Goal: Information Seeking & Learning: Learn about a topic

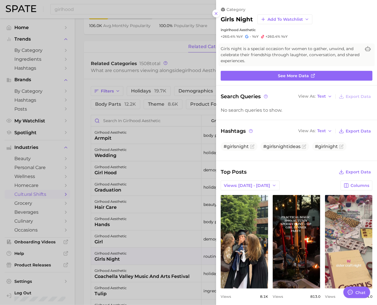
click at [176, 37] on div at bounding box center [188, 152] width 377 height 305
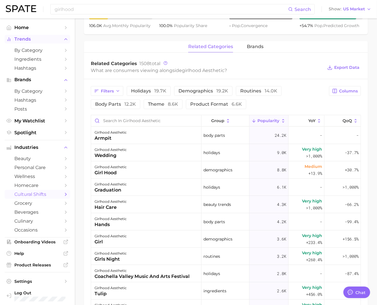
click at [33, 40] on span "Trends" at bounding box center [37, 39] width 46 height 5
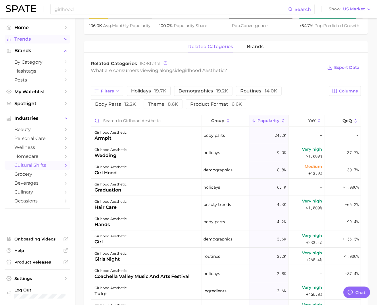
click at [33, 40] on span "Trends" at bounding box center [37, 39] width 46 height 5
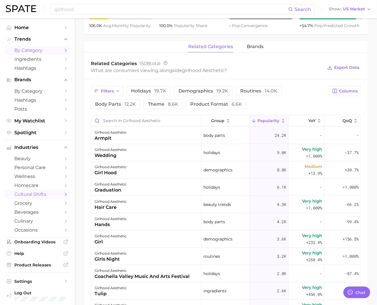
click at [33, 48] on span "by Category" at bounding box center [37, 49] width 46 height 5
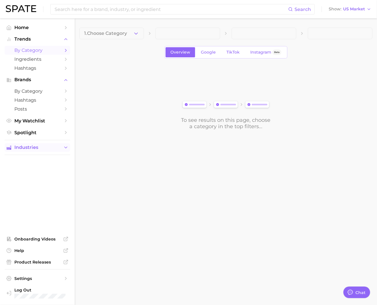
click at [46, 145] on span "Industries" at bounding box center [37, 147] width 46 height 5
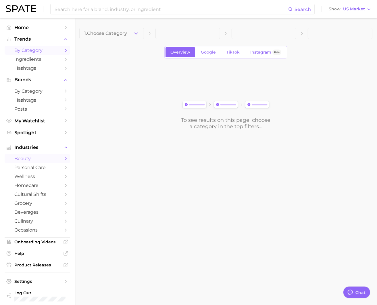
click at [44, 158] on span "beauty" at bounding box center [37, 158] width 46 height 5
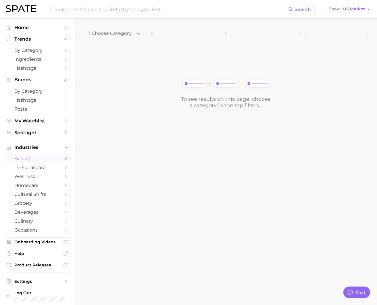
click at [138, 40] on div "1. Choose Category To see results on this page, choose a category in the top fi…" at bounding box center [226, 68] width 284 height 81
click at [135, 33] on button "1. Choose Category" at bounding box center [115, 34] width 62 height 12
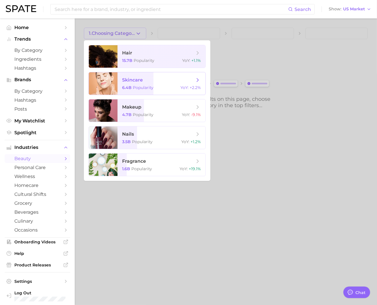
click at [169, 78] on span "skincare" at bounding box center [158, 80] width 72 height 6
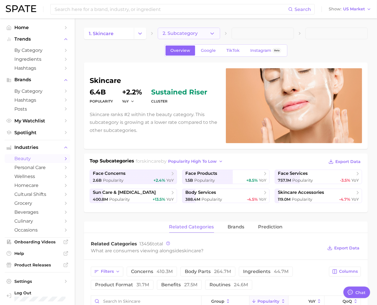
click at [200, 33] on button "2. Subcategory" at bounding box center [189, 34] width 62 height 12
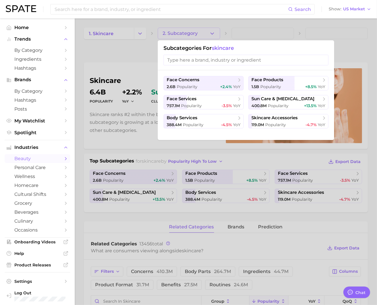
click at [248, 162] on div at bounding box center [188, 152] width 377 height 305
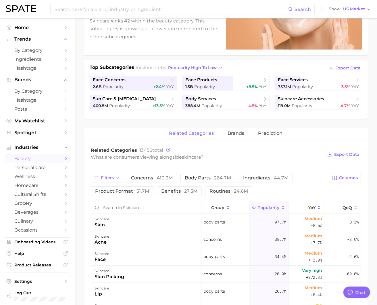
scroll to position [97, 0]
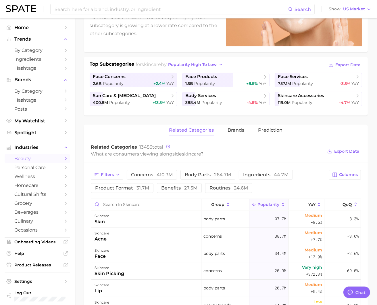
click at [230, 184] on button "routines 24.6m" at bounding box center [228, 188] width 47 height 10
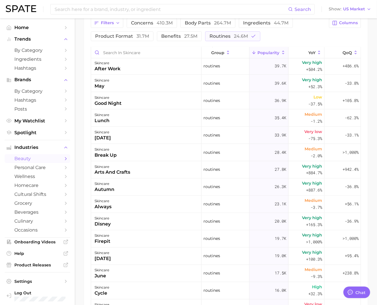
scroll to position [807, 0]
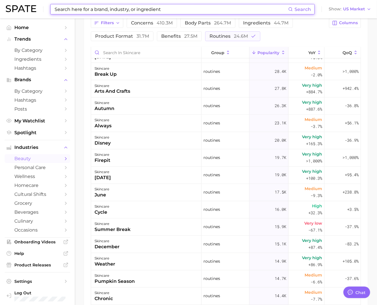
click at [157, 9] on input at bounding box center [171, 9] width 234 height 10
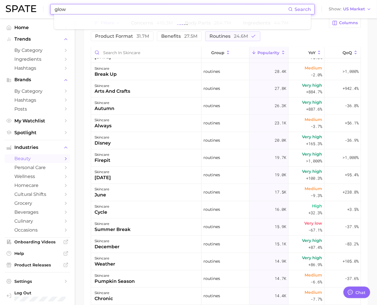
type input "glow"
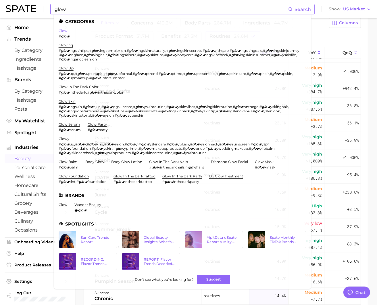
click at [59, 29] on link "glow" at bounding box center [63, 30] width 9 height 4
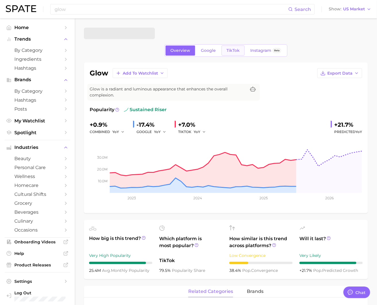
click at [243, 51] on link "TikTok" at bounding box center [233, 50] width 23 height 10
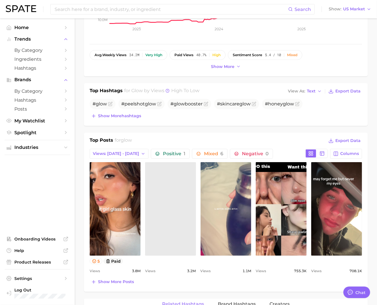
scroll to position [171, 0]
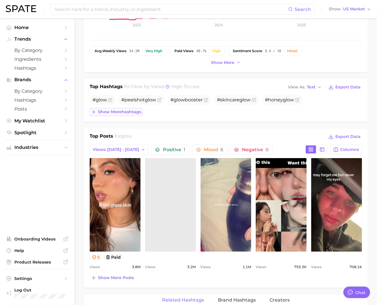
click at [132, 110] on span "Show more hashtags" at bounding box center [119, 111] width 43 height 5
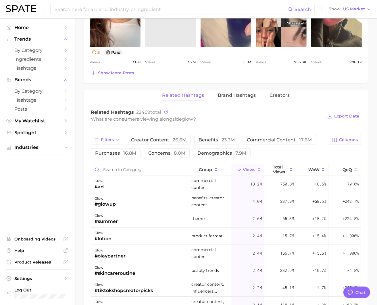
scroll to position [392, 0]
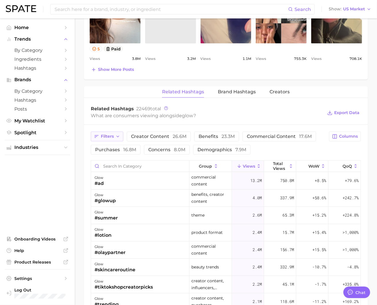
click at [109, 135] on span "Filters" at bounding box center [107, 136] width 13 height 5
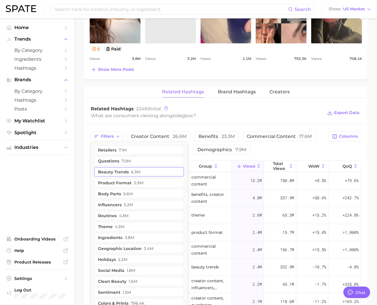
click at [130, 167] on button "beauty trends 6.3m" at bounding box center [139, 171] width 90 height 9
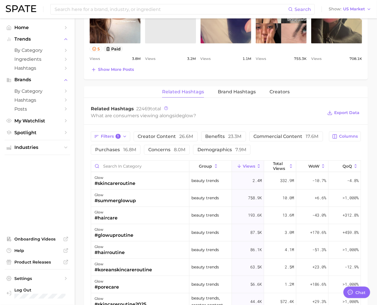
click at [254, 113] on div "What are consumers viewing alongside glow ?" at bounding box center [207, 116] width 232 height 8
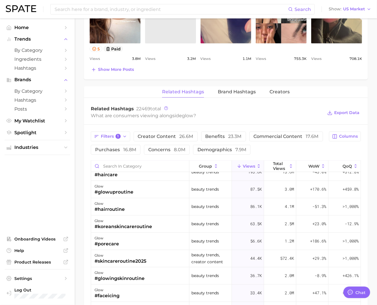
scroll to position [0, 0]
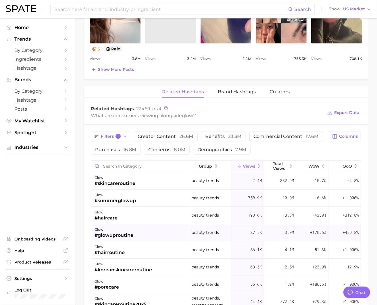
click at [142, 229] on div "glow #glowuproutine" at bounding box center [140, 232] width 98 height 17
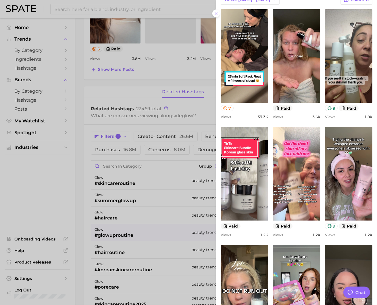
scroll to position [124, 0]
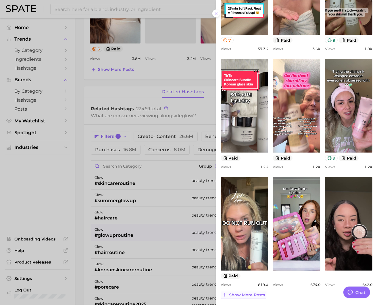
click at [241, 297] on button "Show more posts" at bounding box center [244, 295] width 46 height 8
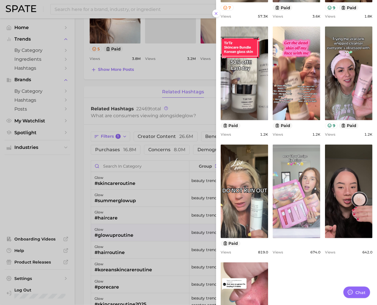
scroll to position [242, 0]
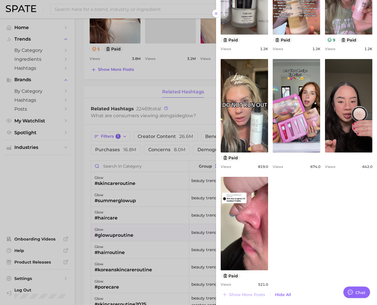
click at [163, 226] on div at bounding box center [188, 152] width 377 height 305
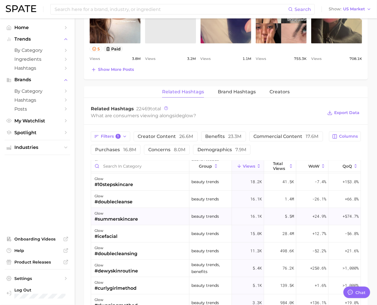
scroll to position [211, 0]
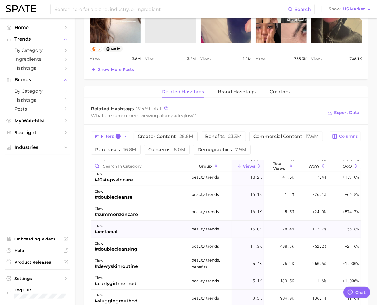
click at [147, 226] on div "glow #icefacial" at bounding box center [140, 228] width 98 height 17
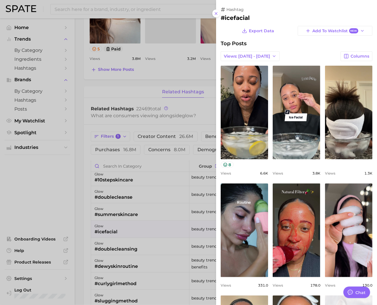
scroll to position [0, 0]
click at [312, 166] on div "view post on TikTok Views 3.8k" at bounding box center [296, 121] width 47 height 110
click at [102, 180] on div at bounding box center [188, 152] width 377 height 305
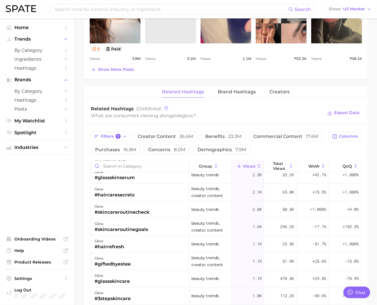
scroll to position [431, 0]
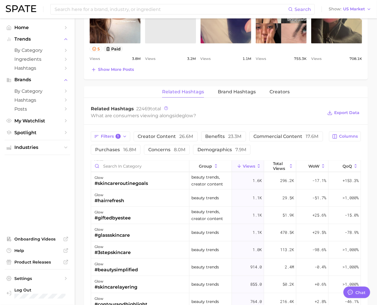
click at [50, 142] on ul "Industries" at bounding box center [38, 147] width 66 height 15
click at [44, 146] on span "Industries" at bounding box center [37, 147] width 46 height 5
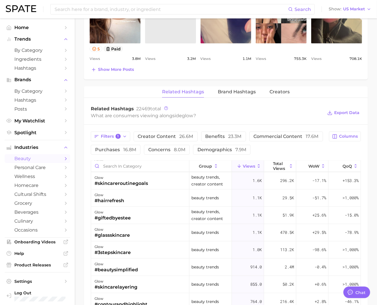
click at [48, 157] on span "beauty" at bounding box center [37, 158] width 46 height 5
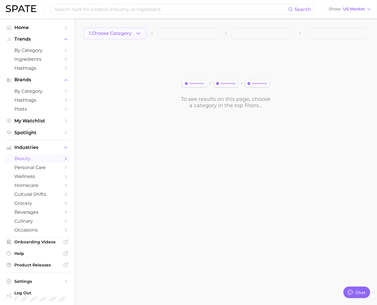
click at [117, 37] on button "1. Choose Category" at bounding box center [115, 34] width 62 height 12
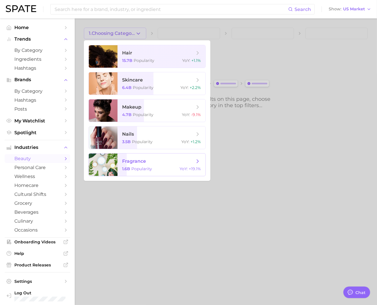
click at [104, 168] on div at bounding box center [103, 164] width 29 height 22
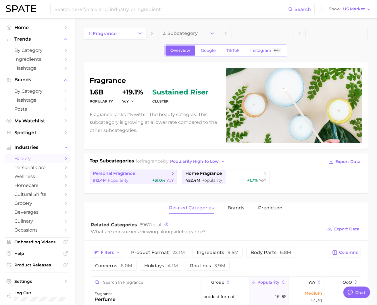
click at [157, 177] on span "+31.0%" at bounding box center [158, 179] width 13 height 5
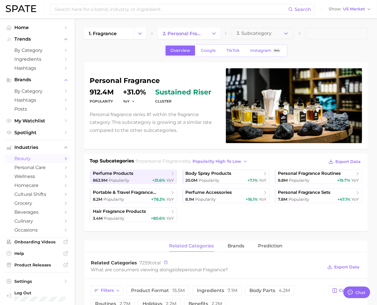
click at [234, 55] on div "Overview Google TikTok Instagram Beta" at bounding box center [226, 50] width 123 height 12
click at [232, 51] on span "TikTok" at bounding box center [233, 50] width 13 height 5
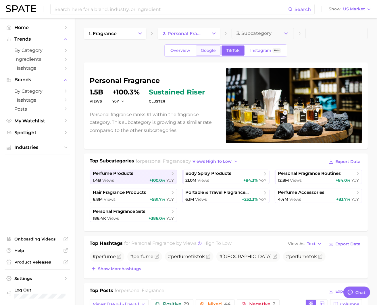
click at [205, 49] on span "Google" at bounding box center [208, 50] width 15 height 5
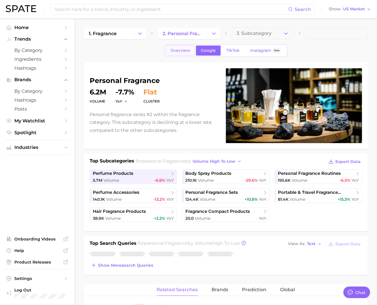
click at [189, 51] on span "Overview" at bounding box center [181, 50] width 20 height 5
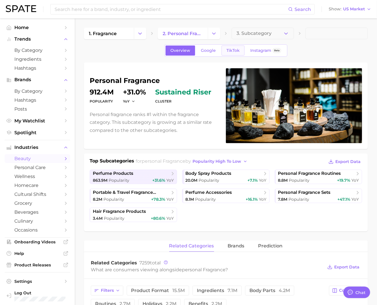
click at [233, 51] on span "TikTok" at bounding box center [233, 50] width 13 height 5
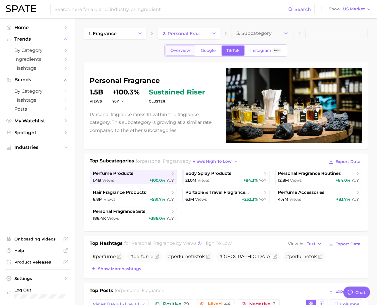
click at [184, 51] on span "Overview" at bounding box center [181, 50] width 20 height 5
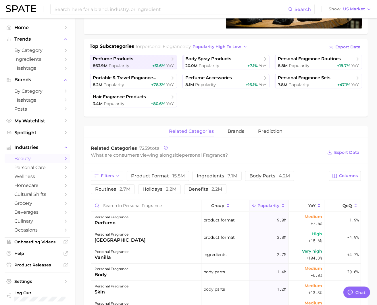
scroll to position [156, 0]
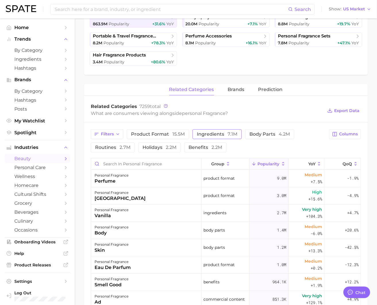
click at [223, 134] on span "ingredients 7.1m" at bounding box center [217, 134] width 41 height 5
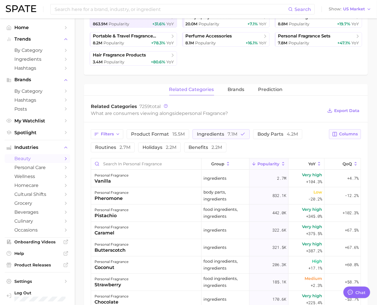
click at [349, 136] on button "Columns" at bounding box center [345, 134] width 32 height 10
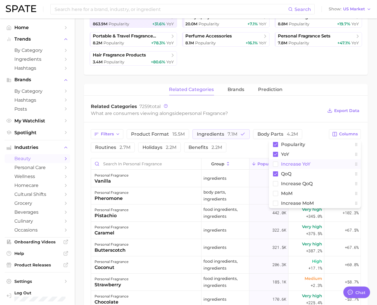
click at [303, 162] on span "Increase YoY" at bounding box center [295, 163] width 29 height 5
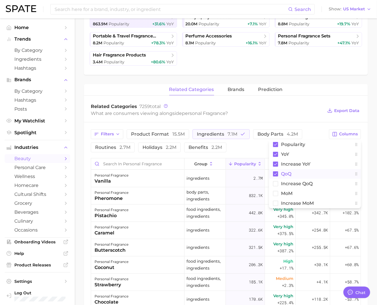
click at [293, 171] on button "QoQ" at bounding box center [315, 174] width 92 height 10
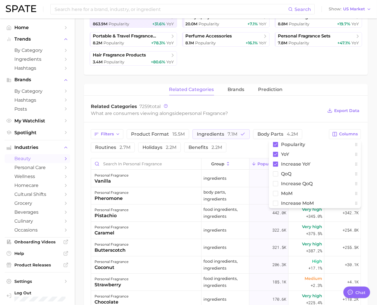
click at [308, 123] on div "Filters product format 15.5m ingredients 7.1m body parts 4.2m routines 2.7m hol…" at bounding box center [226, 295] width 284 height 347
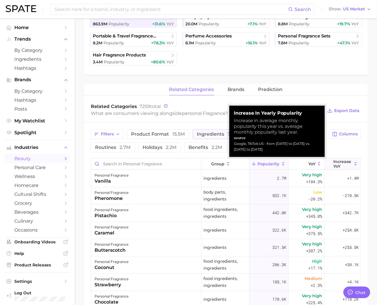
click at [353, 158] on button "Increase YoY" at bounding box center [343, 163] width 36 height 11
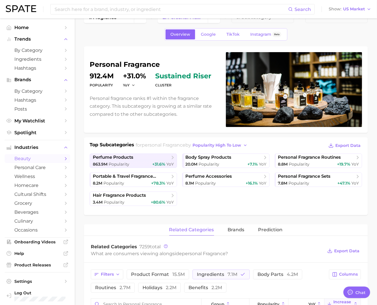
scroll to position [41, 0]
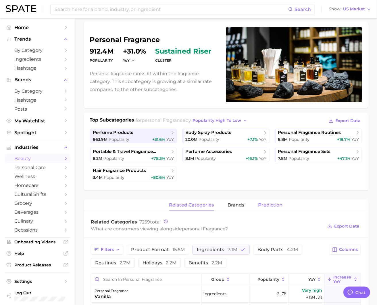
click at [276, 199] on button "Prediction" at bounding box center [271, 204] width 24 height 11
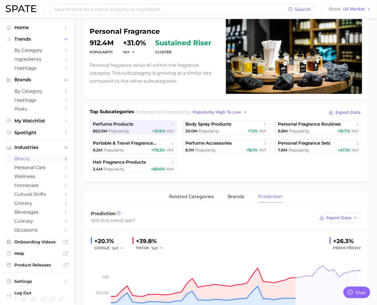
scroll to position [0, 0]
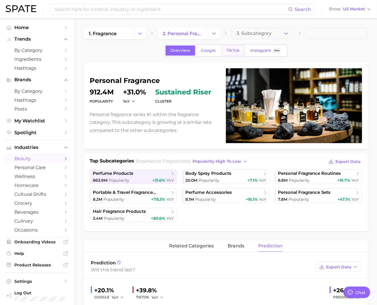
click at [239, 49] on link "TikTok" at bounding box center [233, 50] width 23 height 10
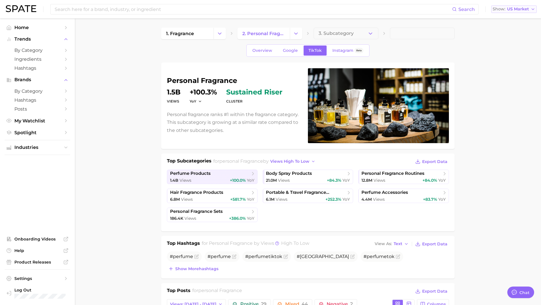
type textarea "x"
click at [218, 37] on button "Change Category" at bounding box center [221, 34] width 12 height 12
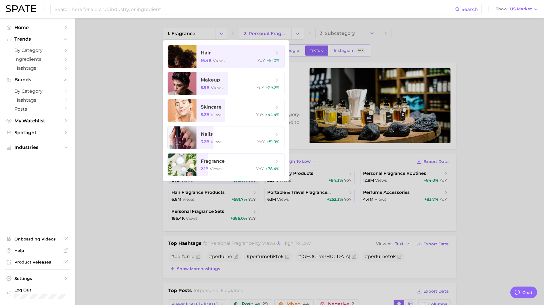
click at [299, 32] on div at bounding box center [272, 152] width 544 height 305
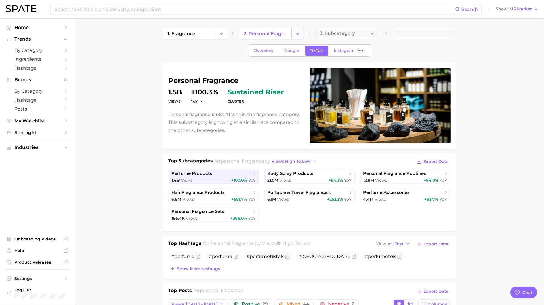
click at [293, 31] on button "Change Category" at bounding box center [297, 34] width 12 height 12
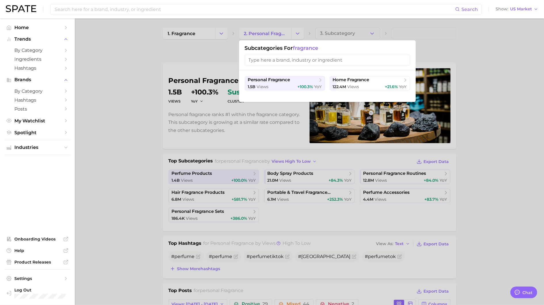
click at [307, 46] on span "fragrance" at bounding box center [305, 48] width 25 height 6
click at [251, 86] on span "1.5b" at bounding box center [252, 86] width 8 height 5
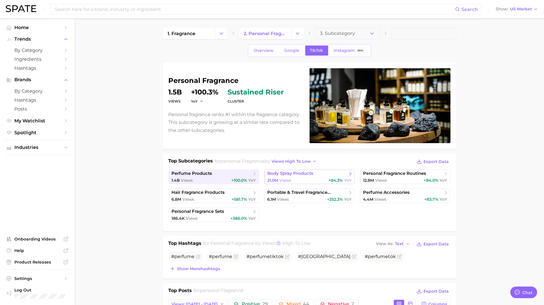
click at [299, 175] on span "body spray products" at bounding box center [290, 173] width 46 height 5
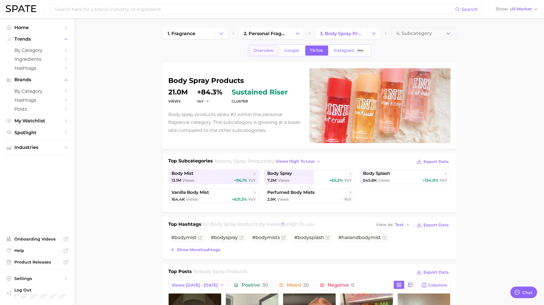
click at [269, 54] on link "Overview" at bounding box center [264, 50] width 30 height 10
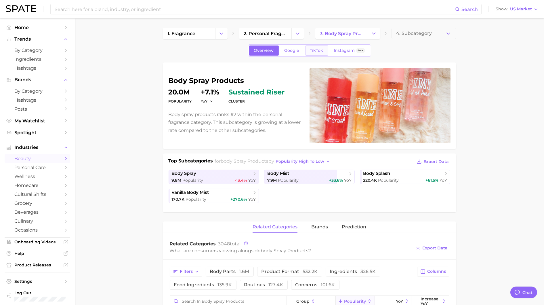
click at [324, 54] on link "TikTok" at bounding box center [316, 50] width 23 height 10
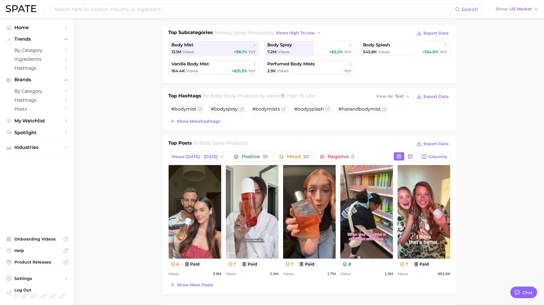
scroll to position [140, 0]
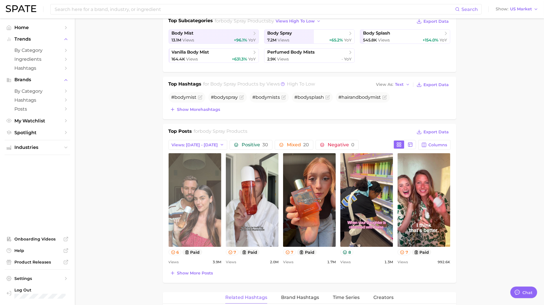
click at [182, 192] on link "view post on TikTok" at bounding box center [195, 199] width 53 height 93
